Goal: Transaction & Acquisition: Obtain resource

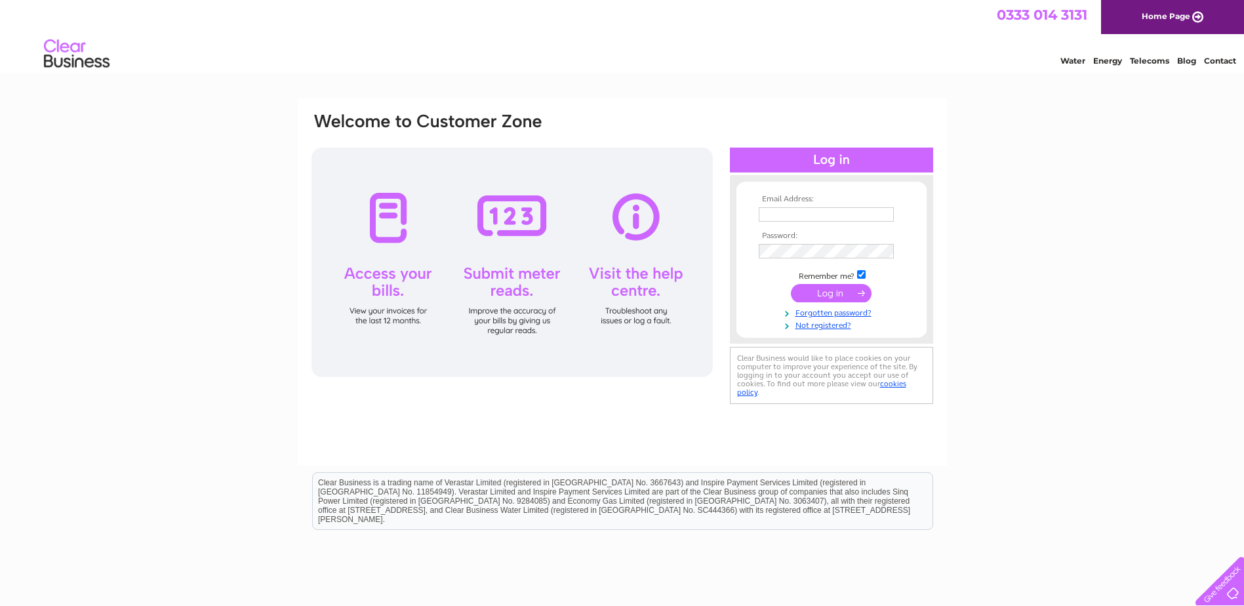
type input "[PERSON_NAME][EMAIL_ADDRESS][DOMAIN_NAME]"
click at [845, 291] on input "submit" at bounding box center [831, 293] width 81 height 18
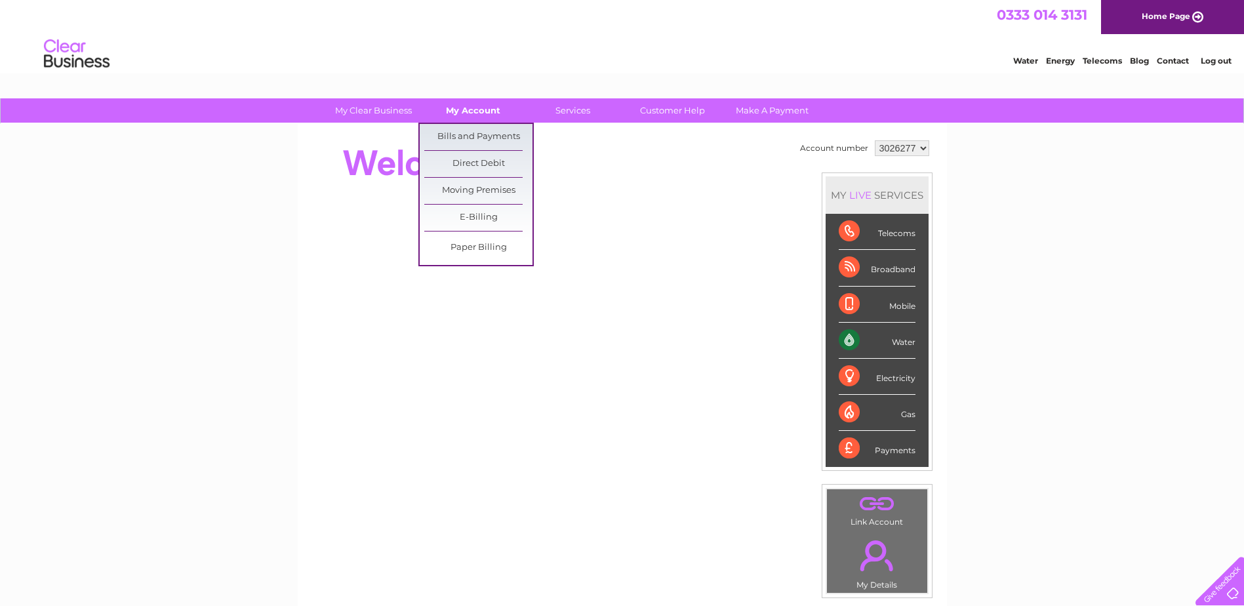
click at [466, 116] on link "My Account" at bounding box center [473, 110] width 108 height 24
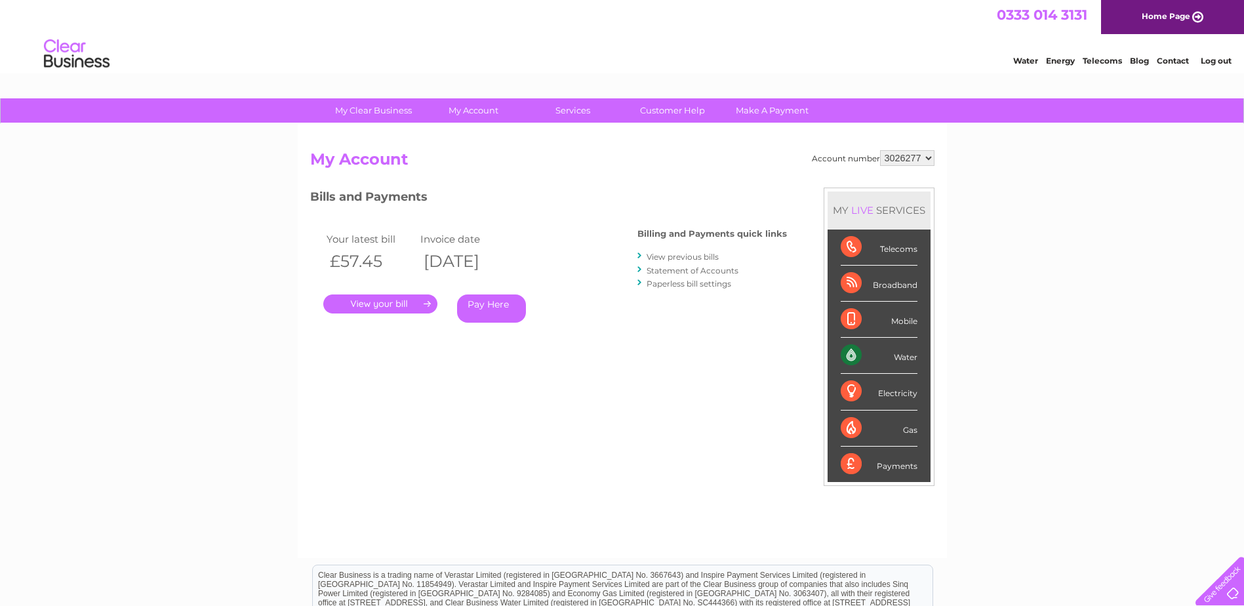
click at [364, 305] on link "." at bounding box center [380, 303] width 114 height 19
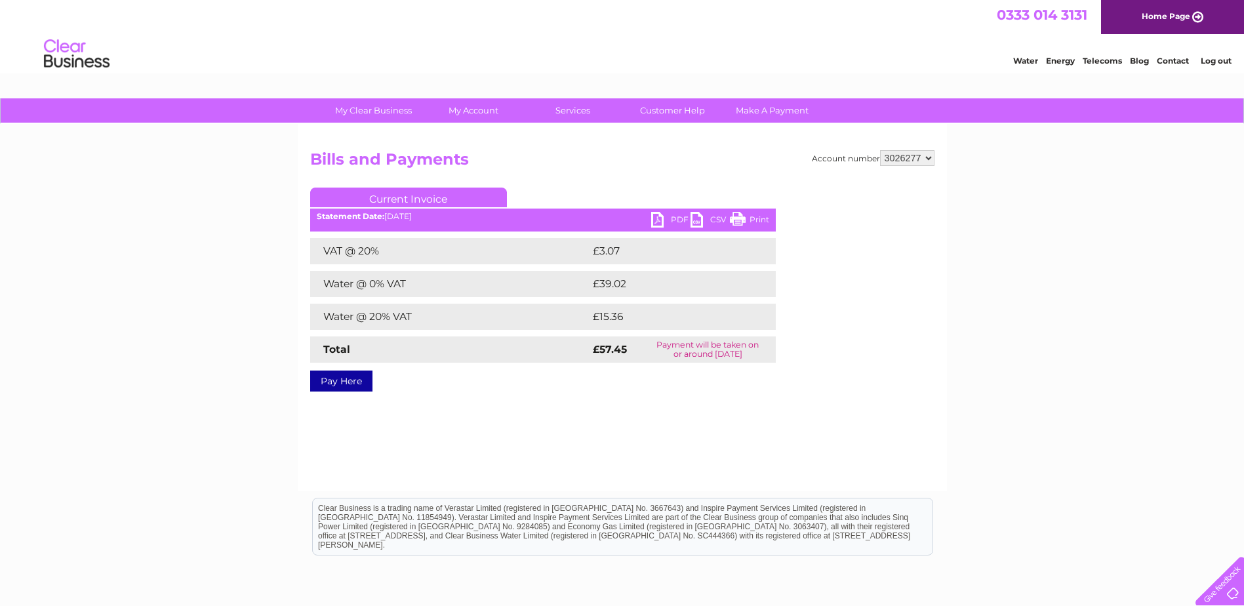
click at [446, 195] on link "Current Invoice" at bounding box center [408, 197] width 197 height 20
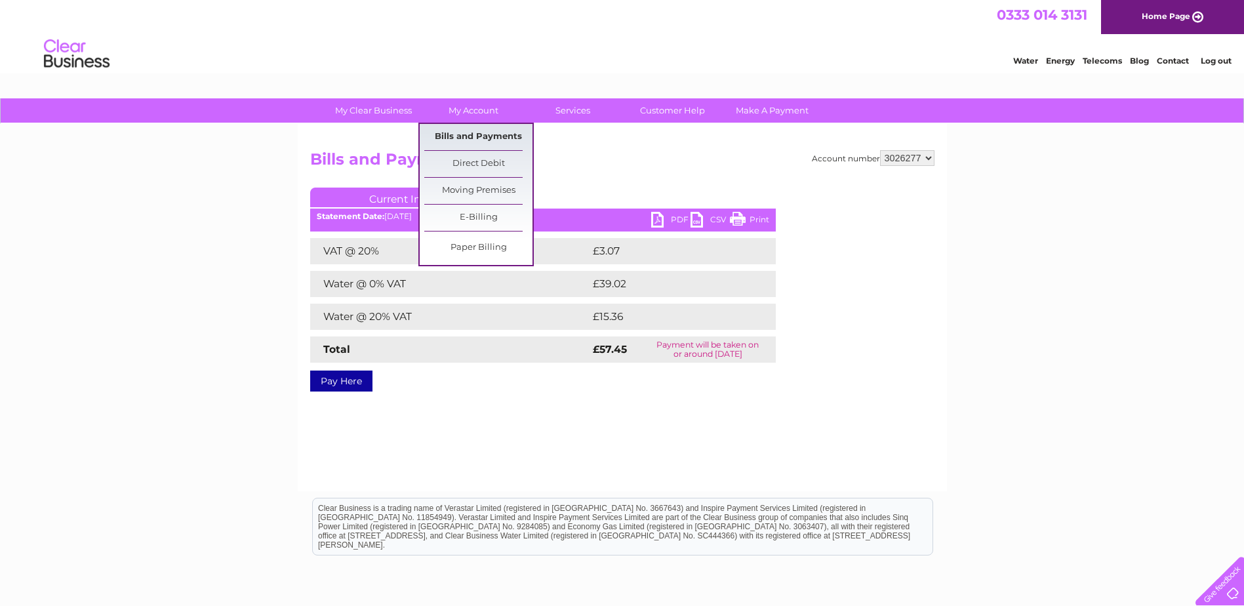
click at [503, 140] on link "Bills and Payments" at bounding box center [478, 137] width 108 height 26
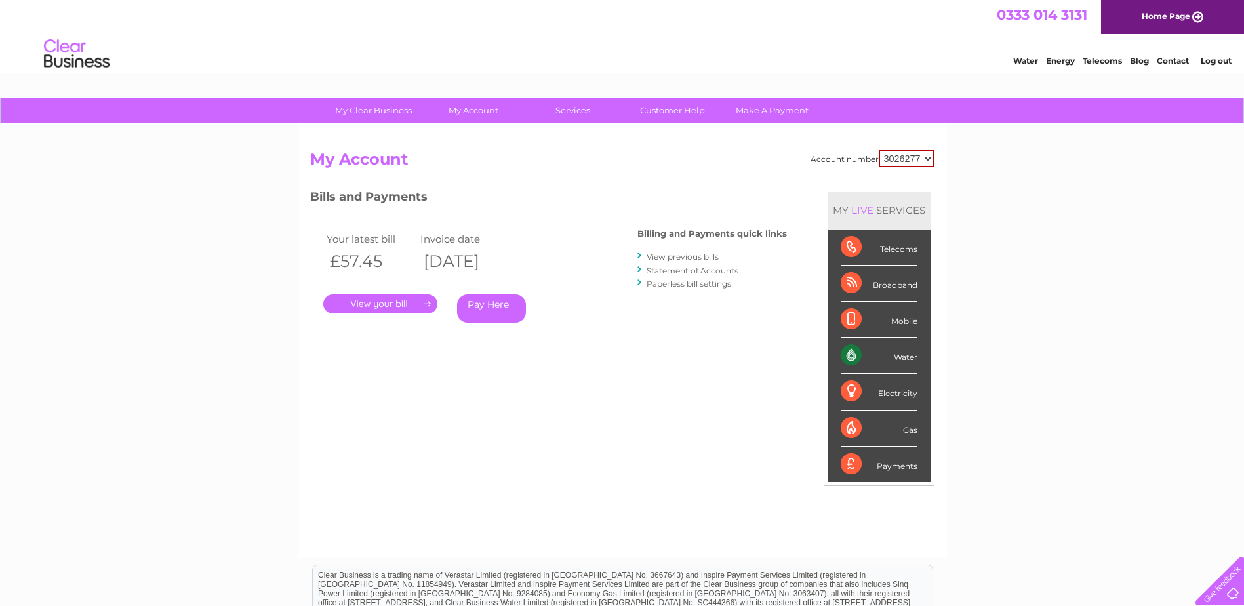
click at [666, 258] on link "View previous bills" at bounding box center [682, 257] width 72 height 10
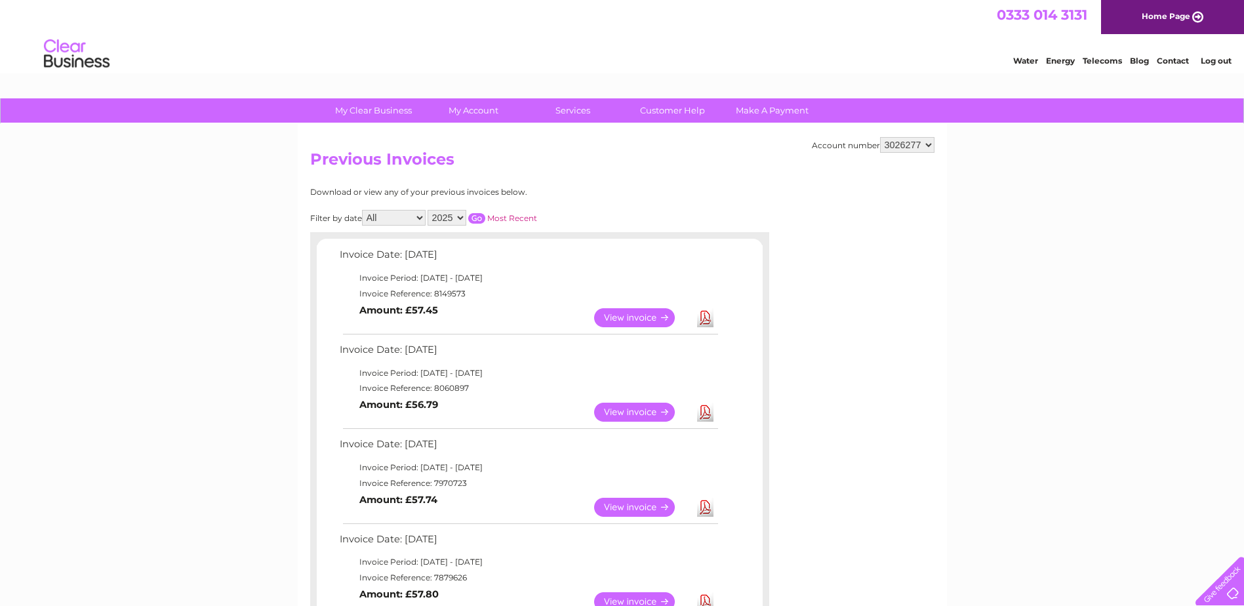
click at [702, 415] on link "Download" at bounding box center [705, 411] width 16 height 19
